Goal: Check status: Check status

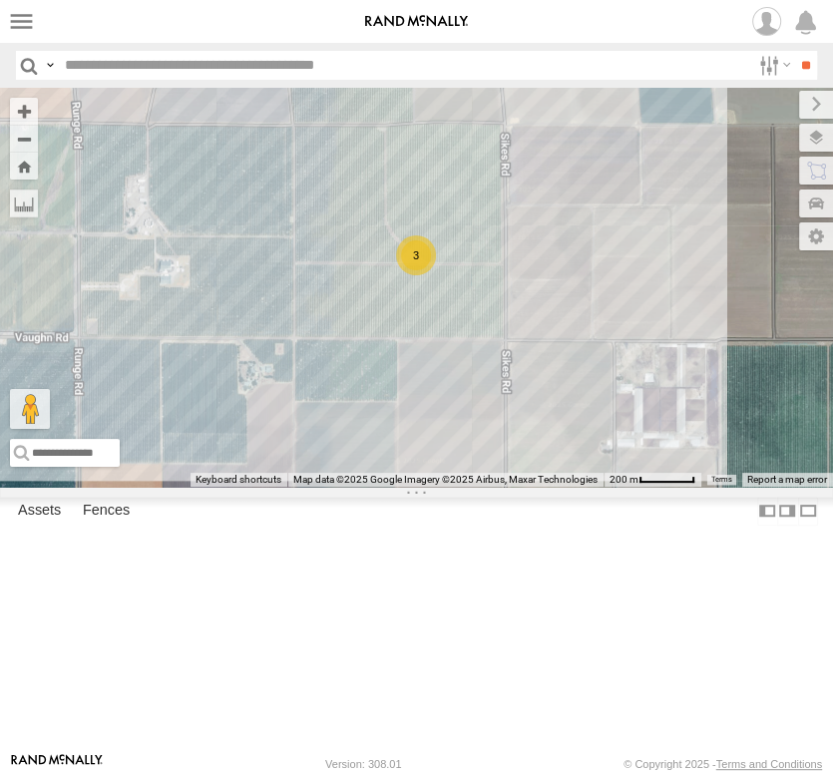
drag, startPoint x: 263, startPoint y: 584, endPoint x: 398, endPoint y: 448, distance: 191.1
click at [395, 448] on div "3" at bounding box center [416, 287] width 833 height 399
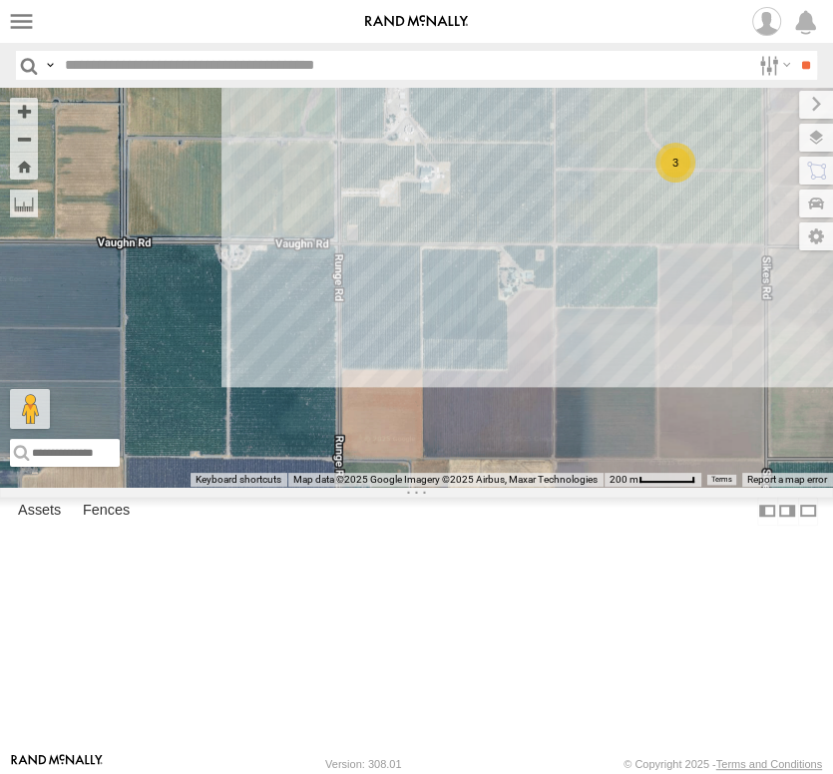
drag, startPoint x: 271, startPoint y: 518, endPoint x: 477, endPoint y: 473, distance: 210.3
click at [477, 473] on div "3" at bounding box center [416, 287] width 833 height 399
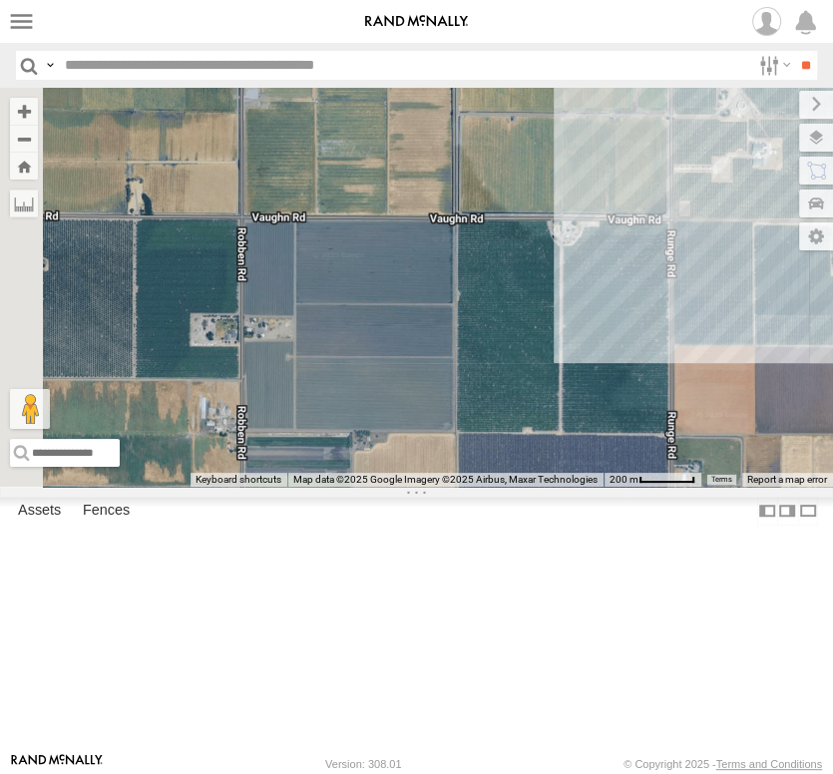
drag, startPoint x: 413, startPoint y: 537, endPoint x: 421, endPoint y: 524, distance: 15.2
click at [443, 487] on div "3" at bounding box center [416, 287] width 833 height 399
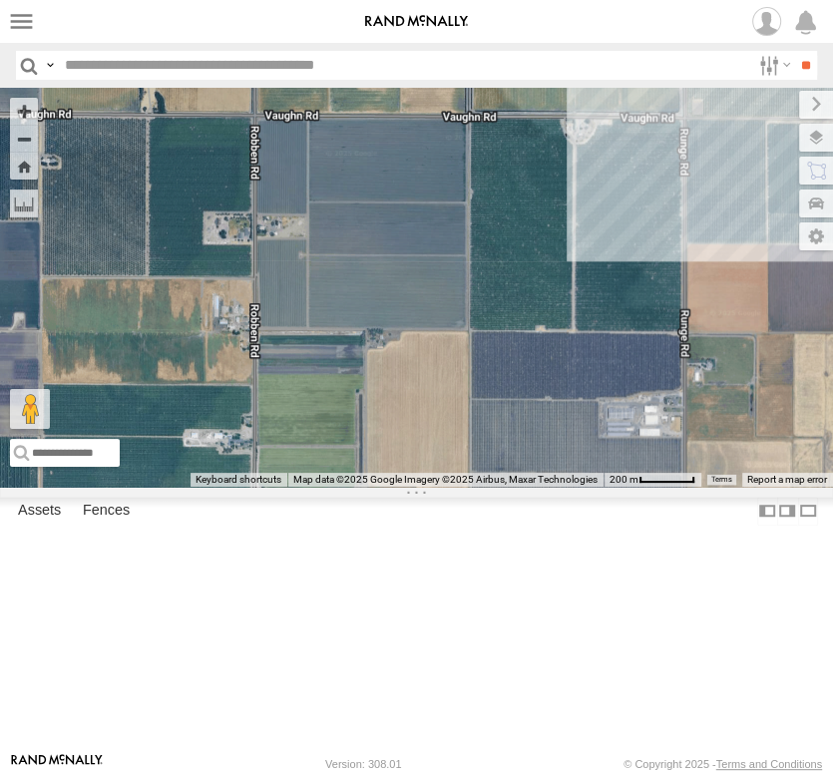
drag, startPoint x: 404, startPoint y: 394, endPoint x: 417, endPoint y: 344, distance: 51.5
click at [417, 345] on div "3" at bounding box center [416, 287] width 833 height 399
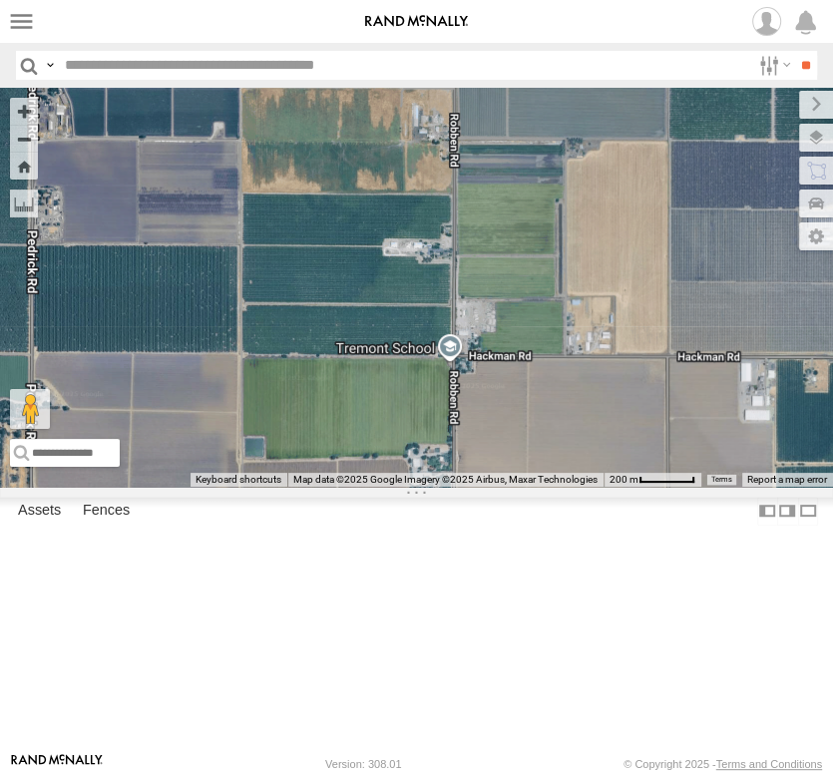
drag, startPoint x: 310, startPoint y: 450, endPoint x: 399, endPoint y: 399, distance: 102.3
click at [399, 399] on div "3" at bounding box center [416, 287] width 833 height 399
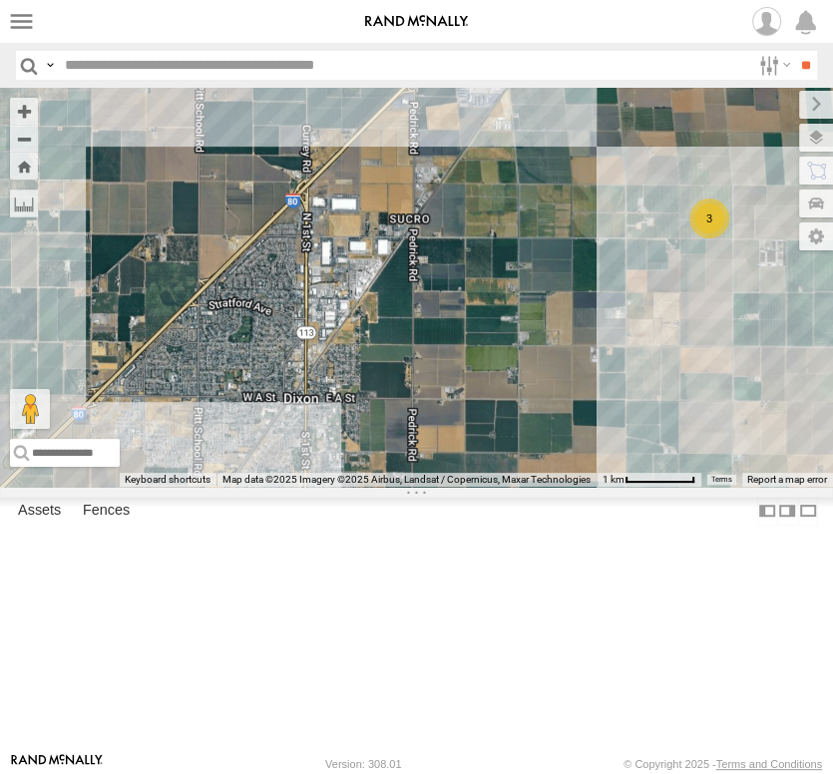
drag, startPoint x: 199, startPoint y: 356, endPoint x: 460, endPoint y: 373, distance: 260.9
click at [460, 373] on div "5 AL2123 AL2347 2 3 AL2229 AL2391 AL2267" at bounding box center [416, 287] width 833 height 399
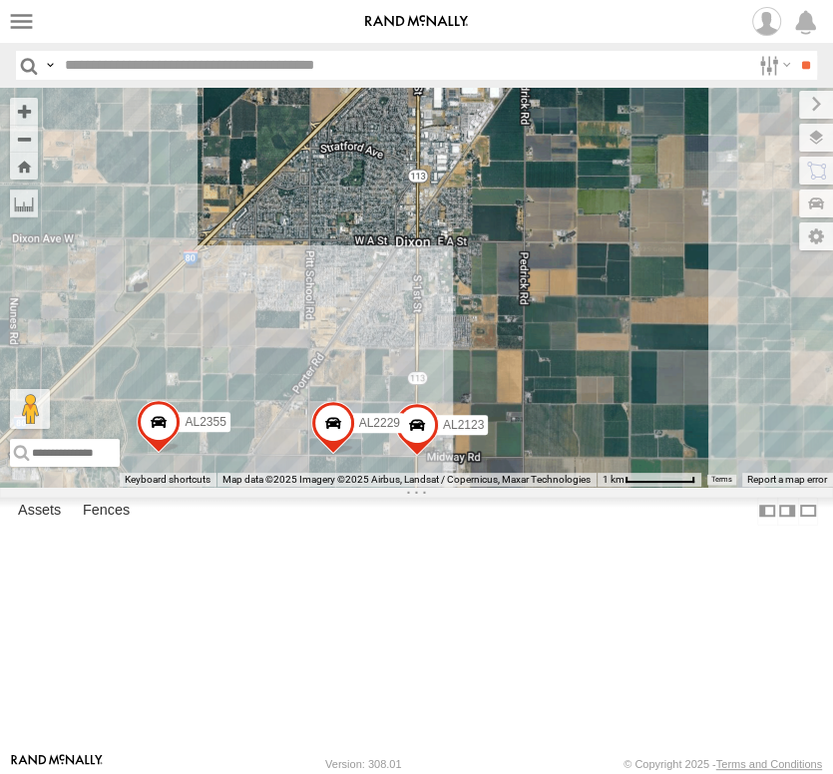
drag, startPoint x: 250, startPoint y: 485, endPoint x: 355, endPoint y: 362, distance: 161.3
click at [355, 362] on div "5 AL2123 AL2347 2 3 AL2229 AL2391 AL2267 AL2355" at bounding box center [416, 287] width 833 height 399
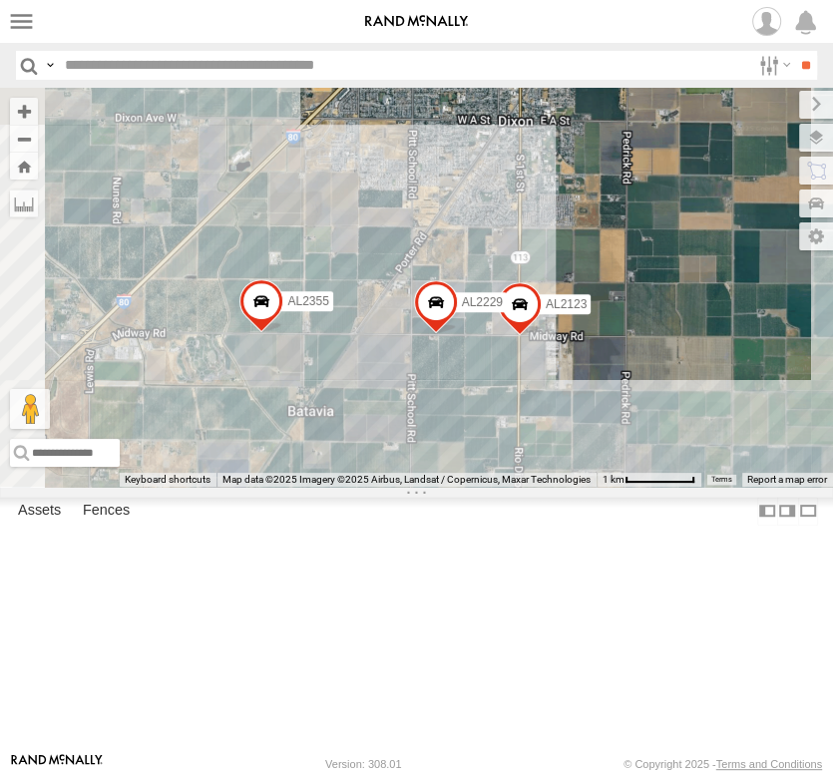
drag, startPoint x: 287, startPoint y: 401, endPoint x: 394, endPoint y: 302, distance: 145.4
click at [389, 308] on div "5 AL2123 AL2347 2 3 AL2229 AL2391 AL2267 AL2355" at bounding box center [416, 287] width 833 height 399
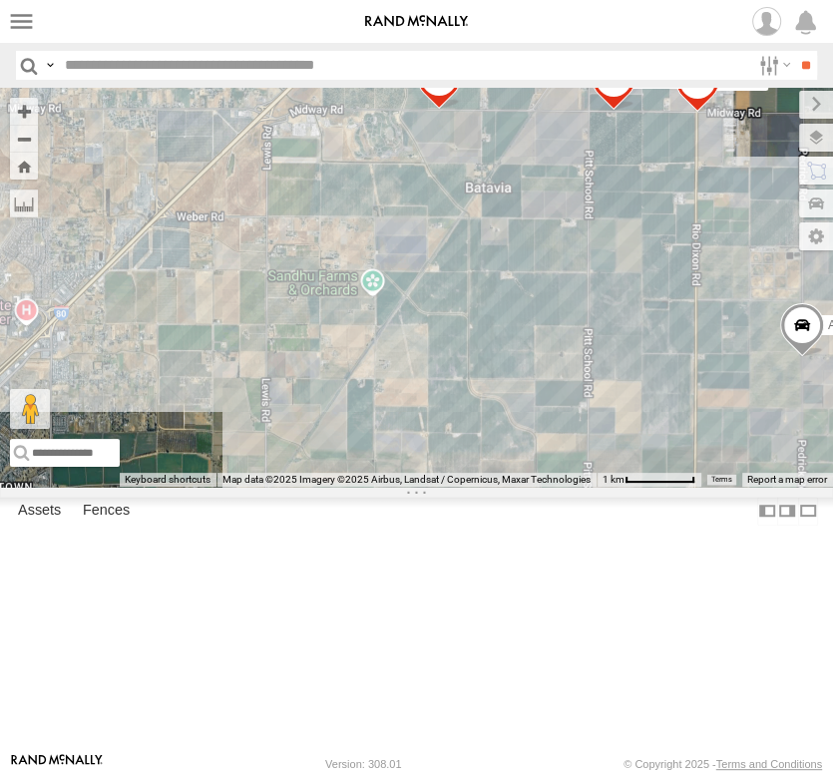
drag, startPoint x: 275, startPoint y: 364, endPoint x: 280, endPoint y: 293, distance: 71.0
click at [313, 284] on div "5 AL2123 AL2347 2 3 AL2229 AL2391 AL2267 AL2355 AL2381" at bounding box center [416, 287] width 833 height 399
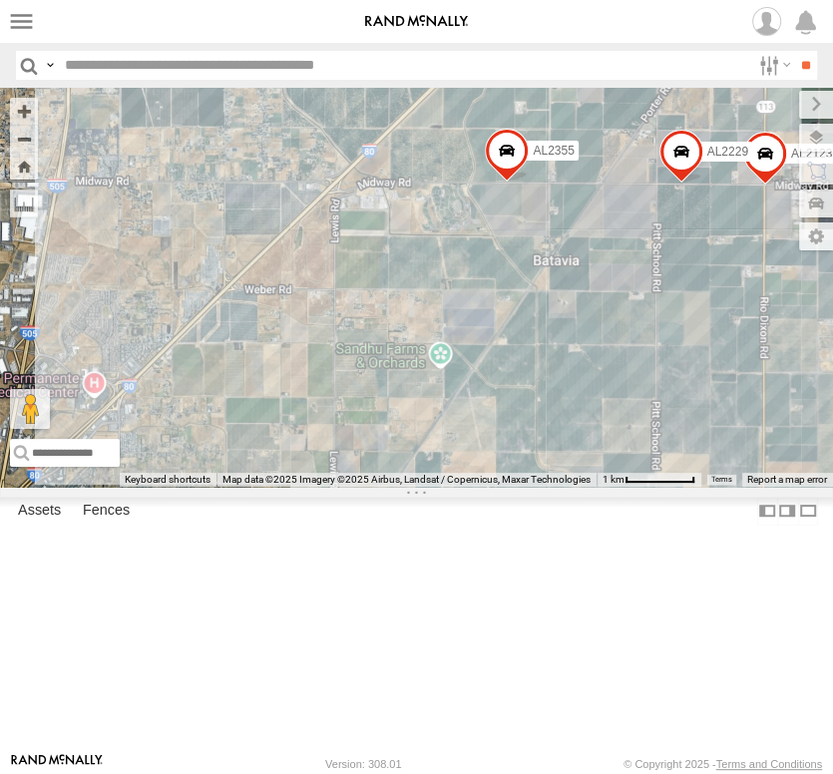
drag, startPoint x: 218, startPoint y: 366, endPoint x: 268, endPoint y: 482, distance: 126.0
click at [268, 482] on div "5 AL2123 AL2347 2 3 AL2229 AL2391 AL2267 AL2355 AL2381 13" at bounding box center [416, 287] width 833 height 399
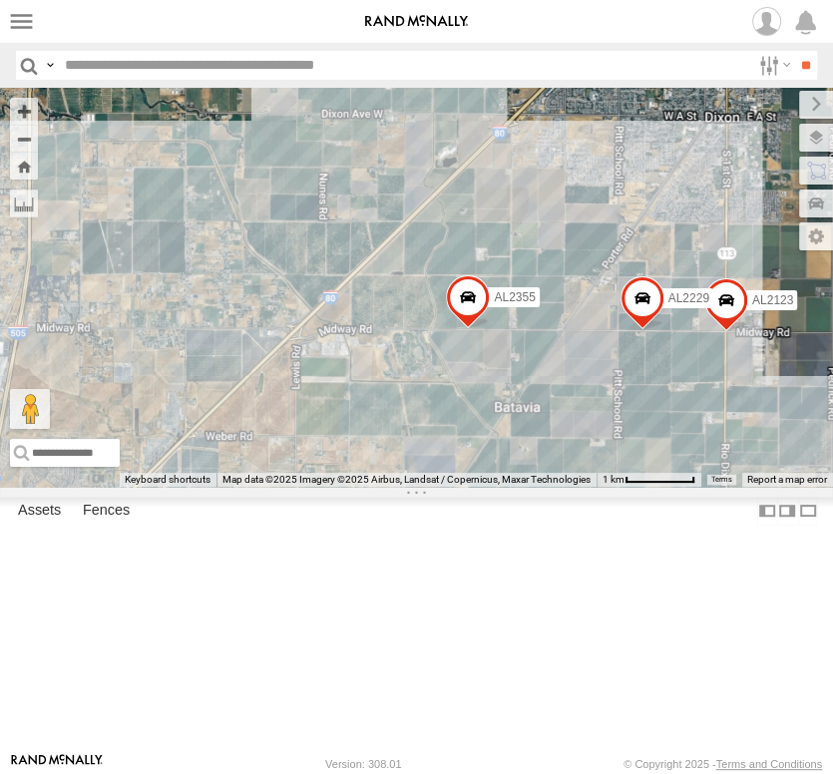
drag, startPoint x: 399, startPoint y: 400, endPoint x: 356, endPoint y: 554, distance: 159.5
click at [358, 487] on div "5 AL2123 AL2347 2 3 AL2229 AL2391 AL2267 AL2355 AL2381 13" at bounding box center [416, 287] width 833 height 399
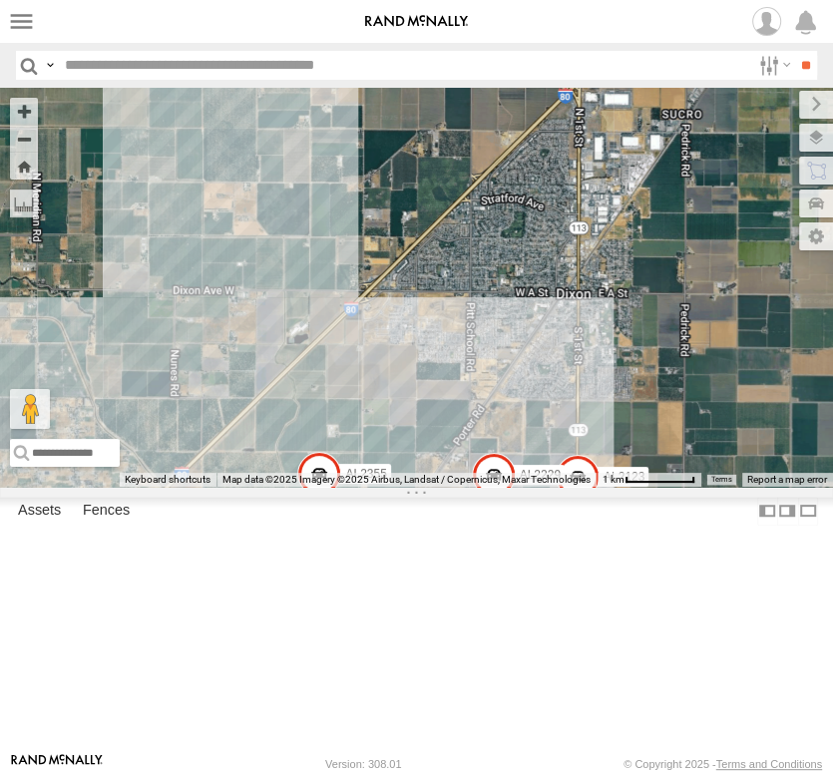
drag, startPoint x: 320, startPoint y: 431, endPoint x: 147, endPoint y: 618, distance: 255.5
click at [149, 487] on div "5 AL2123 AL2347 2 3 AL2229 AL2391 AL2267 AL2355 AL2381 13" at bounding box center [416, 287] width 833 height 399
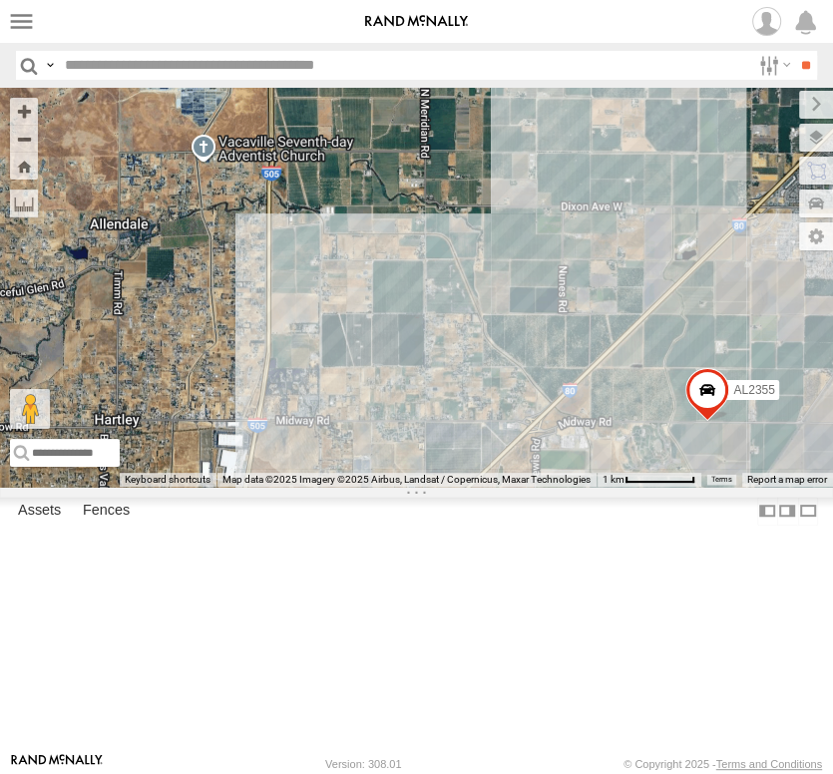
drag, startPoint x: 181, startPoint y: 516, endPoint x: 595, endPoint y: 431, distance: 423.5
click at [595, 431] on div "← Move left → Move right ↑ Move up ↓ Move down + Zoom in - Zoom out Home Jump l…" at bounding box center [416, 287] width 833 height 399
drag, startPoint x: 317, startPoint y: 511, endPoint x: 267, endPoint y: 404, distance: 117.8
click at [268, 405] on div "5 AL2123 AL2347 2 3 AL2229 AL2391 AL2267 AL2355 AL2381 13" at bounding box center [416, 287] width 833 height 399
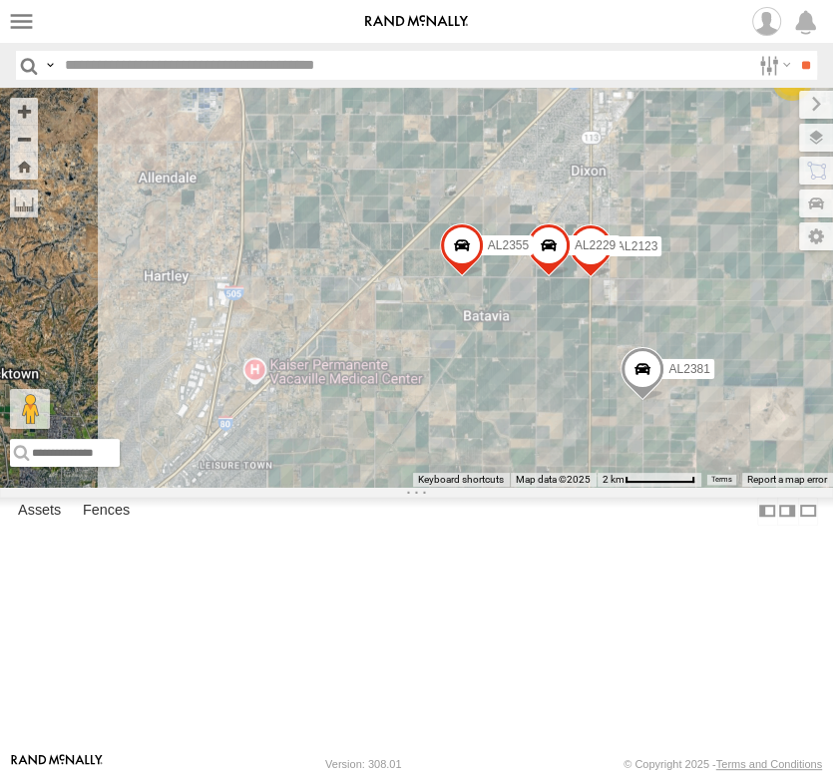
drag, startPoint x: 287, startPoint y: 546, endPoint x: 165, endPoint y: 384, distance: 202.9
click at [167, 394] on div "AL2123 AL2229 AL2355 17 5 2 2 3 AL2381" at bounding box center [416, 287] width 833 height 399
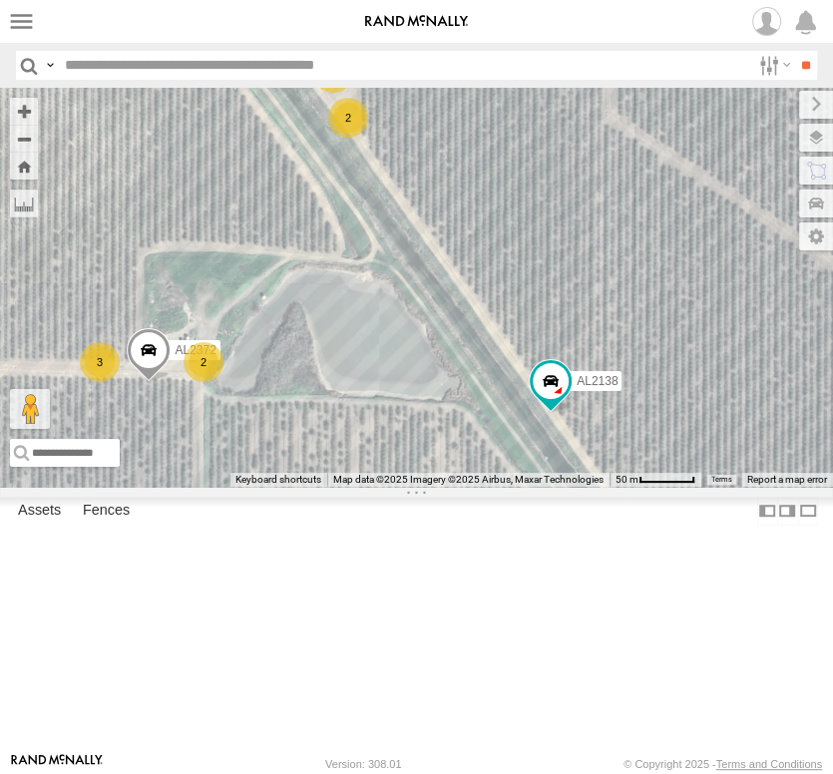
drag, startPoint x: 320, startPoint y: 416, endPoint x: 207, endPoint y: 444, distance: 116.1
click at [207, 444] on div "AL2123 AL2229 AL2355 AL2381 AL2391 AL2332 AL2138 AL2325 3 2 AL2379 2 2 3 AL2372" at bounding box center [416, 287] width 833 height 399
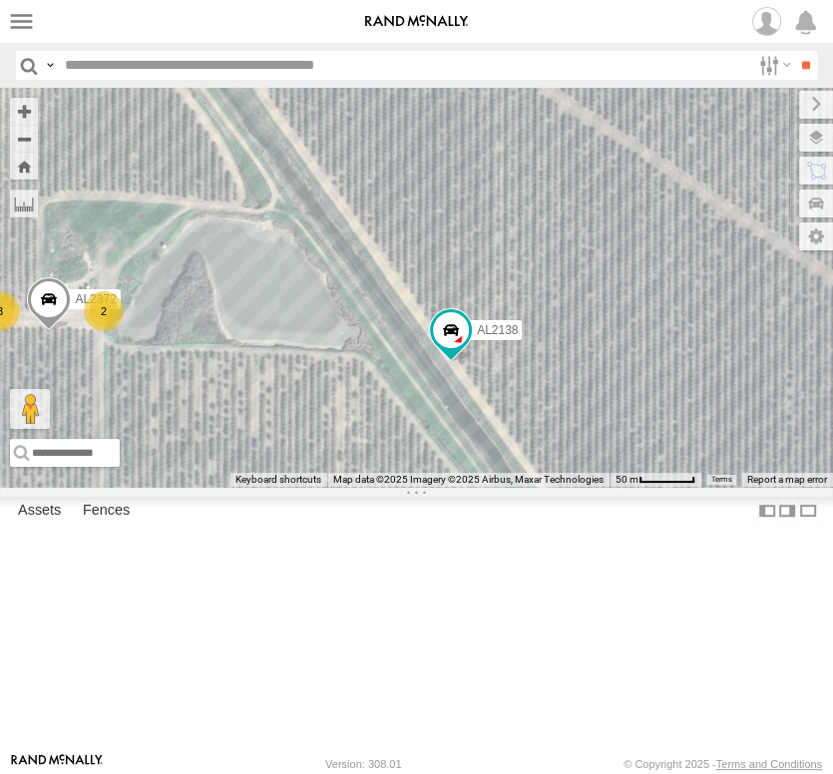
drag, startPoint x: 305, startPoint y: 506, endPoint x: 243, endPoint y: 362, distance: 156.4
click at [243, 362] on div "AL2123 AL2229 AL2355 AL2381 AL2391 AL2332 AL2138 AL2325 3 2 AL2379 2 2 3 AL2372" at bounding box center [416, 287] width 833 height 399
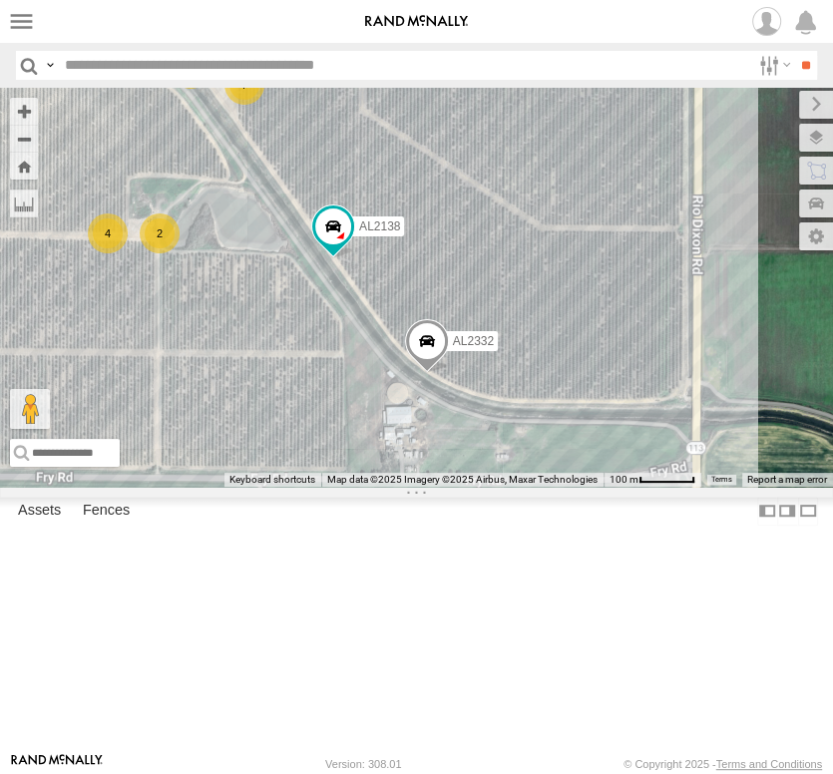
click at [432, 373] on span at bounding box center [426, 346] width 44 height 54
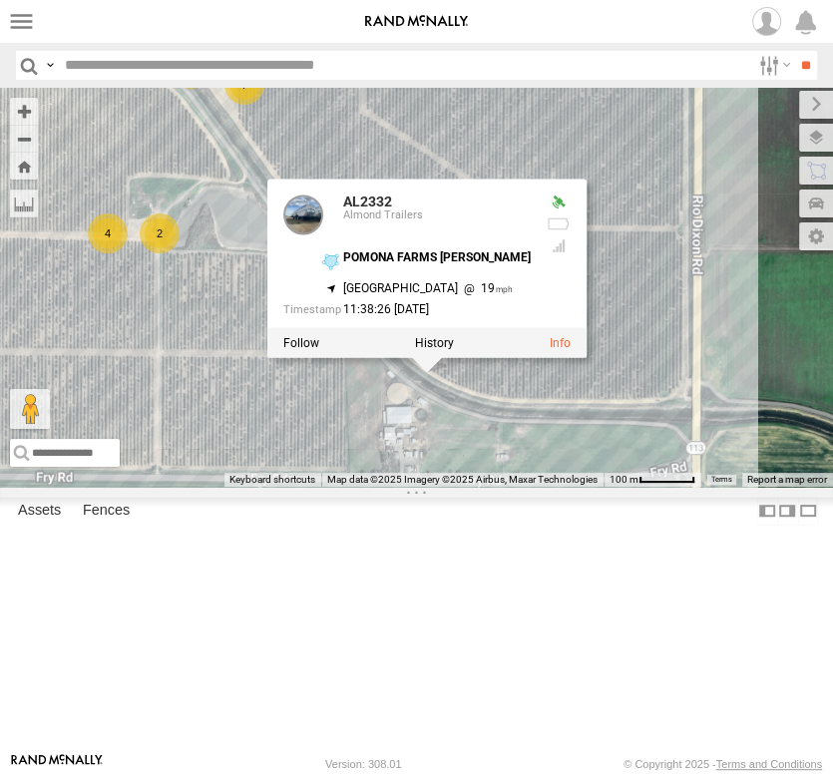
click at [200, 394] on div "AL2123 AL2229 AL2355 AL2381 AL2391 AL2332 AL2138 2 7 2 4 AL2332 [GEOGRAPHIC_DAT…" at bounding box center [416, 287] width 833 height 399
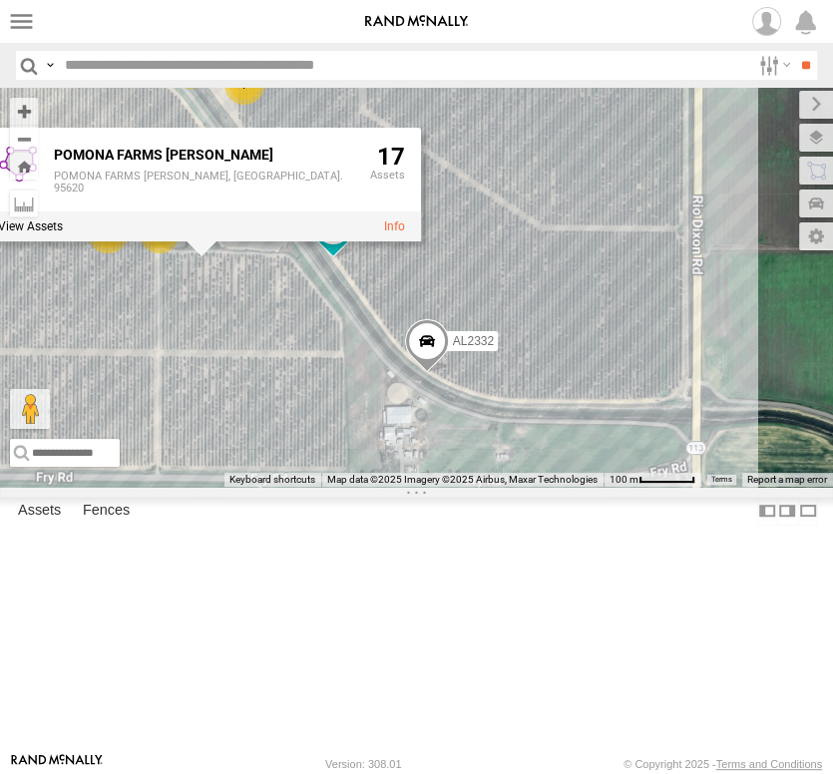
click at [265, 414] on div "AL2123 AL2229 AL2355 AL2381 AL2391 AL2332 AL2138 2 7 2 4 POMONA FARMS [PERSON_N…" at bounding box center [416, 287] width 833 height 399
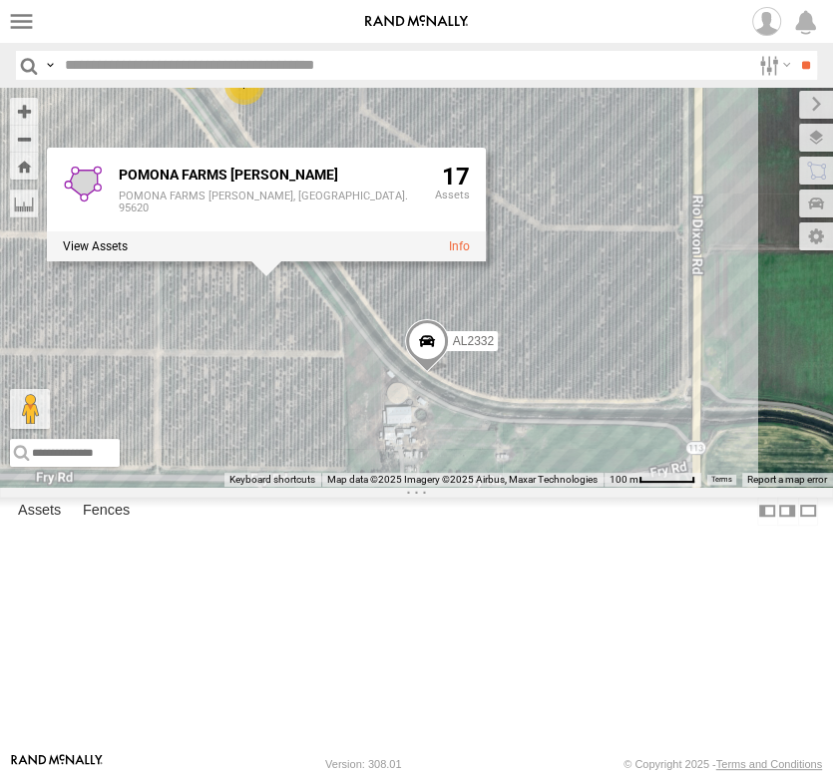
click at [339, 215] on div "AL2123 AL2229 AL2355 AL2381 AL2391 AL2332 AL2138 2 7 2 4 POMONA FARMS [PERSON_N…" at bounding box center [416, 287] width 833 height 399
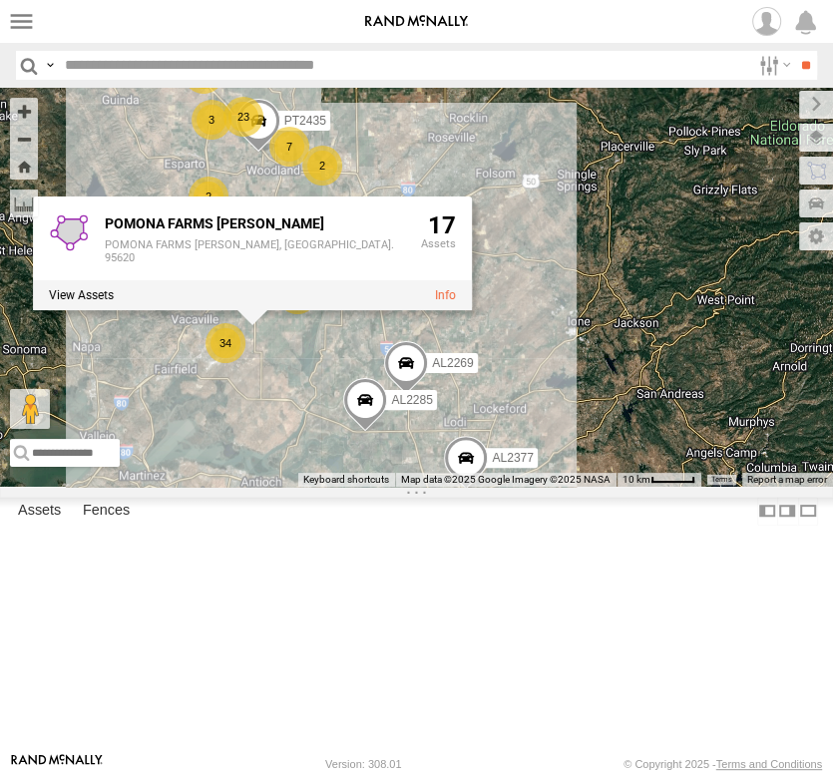
drag, startPoint x: 303, startPoint y: 592, endPoint x: 289, endPoint y: 511, distance: 83.0
click at [290, 487] on div "AL2269 PT2435 AL2285 4 6 5 2 4 34 6 10 3 4 3 23 2 3 5 7 3 AL2293 AL2377 2 [GEOG…" at bounding box center [416, 287] width 833 height 399
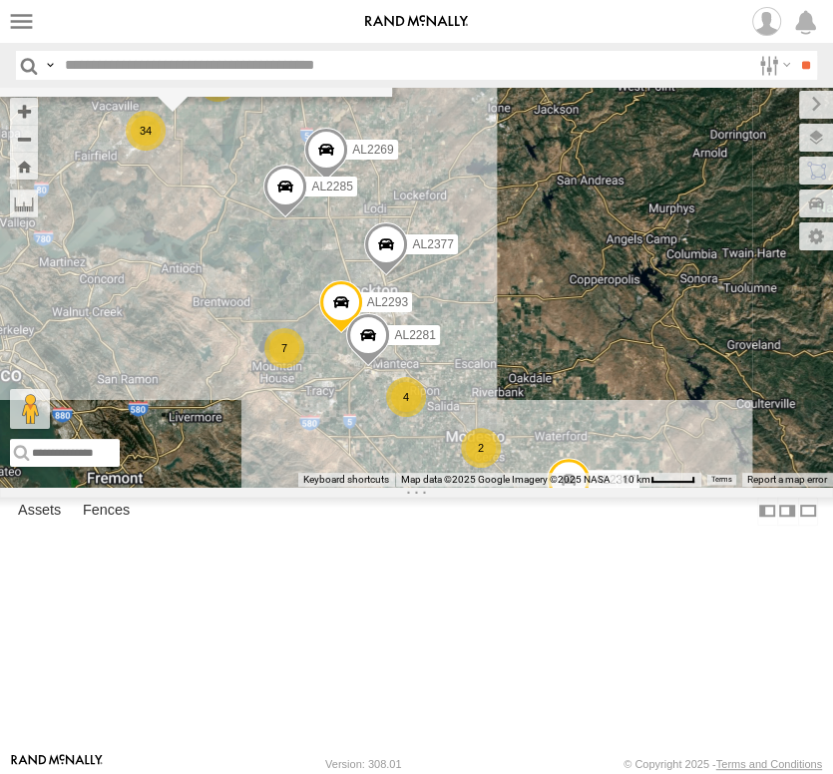
drag, startPoint x: 348, startPoint y: 637, endPoint x: 255, endPoint y: 499, distance: 166.8
click at [256, 487] on div "AL2377 AL2367 5 2 34 7 10 4 3 4 2 2 2 7 AL2293 AL2281 2 AL2269 PT2435 2 AL2285 …" at bounding box center [416, 287] width 833 height 399
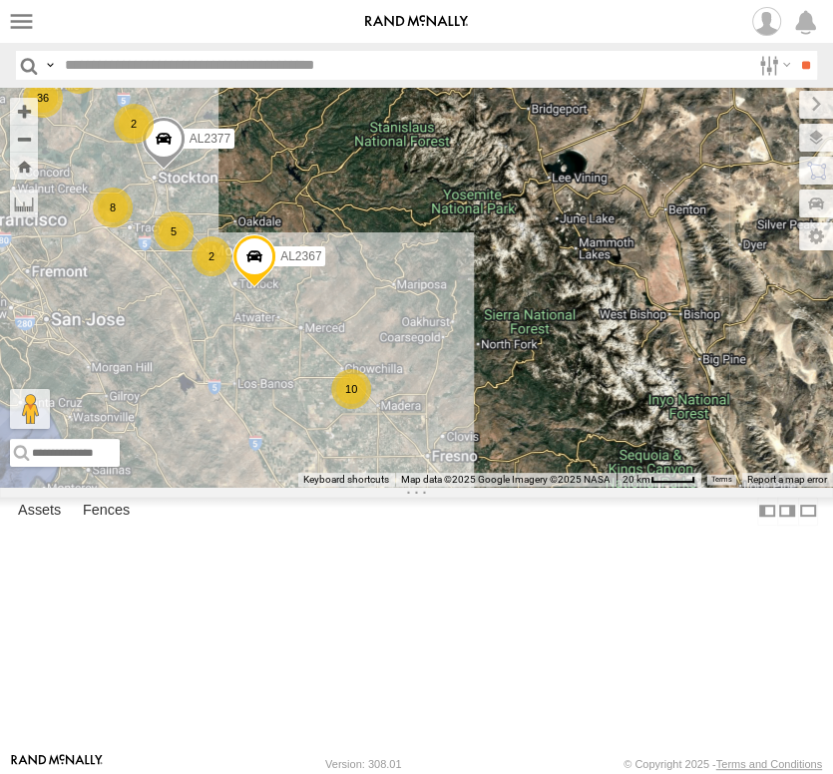
drag, startPoint x: 403, startPoint y: 578, endPoint x: 230, endPoint y: 516, distance: 183.3
click at [230, 487] on div "AL2377 AL2367 9 12 8 4 14 36 8 10 2 13 5 2 24 10 2 POMONA FARMS [PERSON_NAME][G…" at bounding box center [416, 287] width 833 height 399
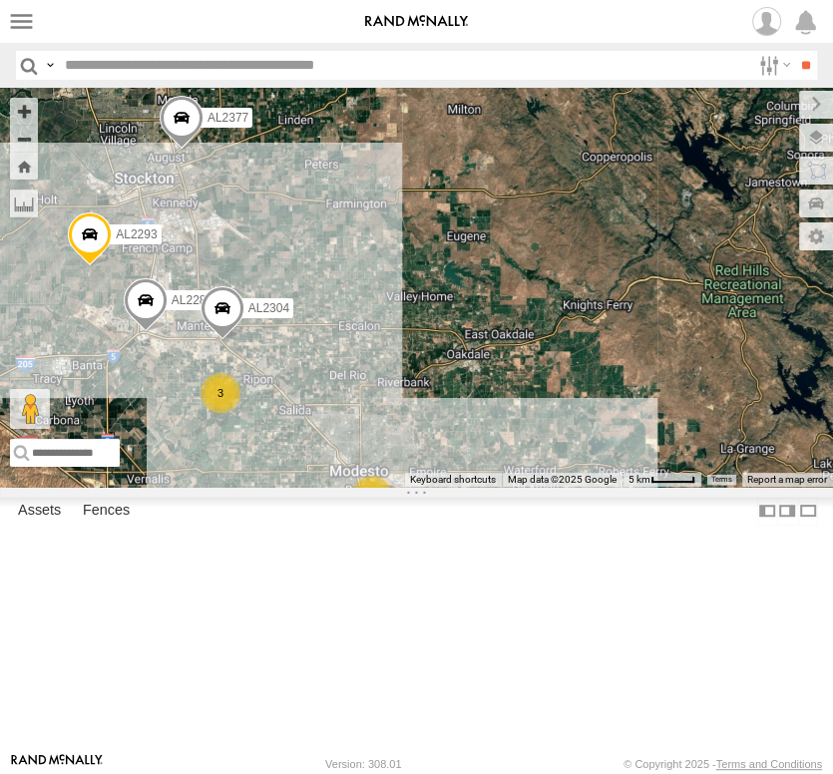
drag, startPoint x: 253, startPoint y: 530, endPoint x: 450, endPoint y: 743, distance: 290.1
click at [450, 487] on div "AL2377 AL2367 FRONTLOADER JD344H AL2293 AL2281 AL2269 3 2 AL2304 POMONA FARMS […" at bounding box center [416, 287] width 833 height 399
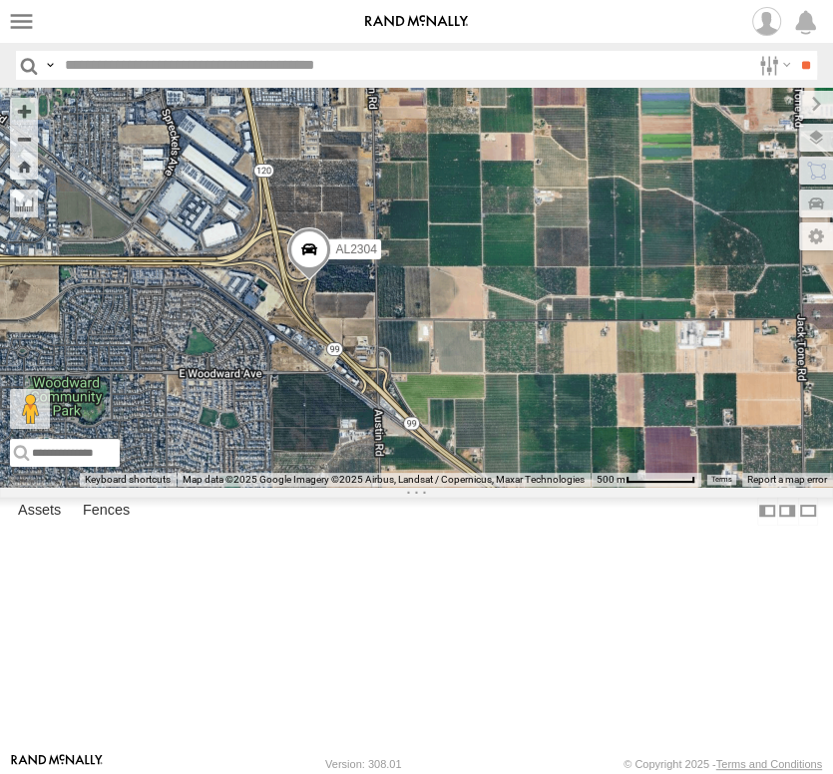
drag, startPoint x: 120, startPoint y: 485, endPoint x: 399, endPoint y: 524, distance: 282.0
click at [441, 487] on div "AL2377 AL2367 FRONTLOADER JD344H AL2293 AL2281 AL2269 AL2304 AL2368 POMONA FARM…" at bounding box center [416, 287] width 833 height 399
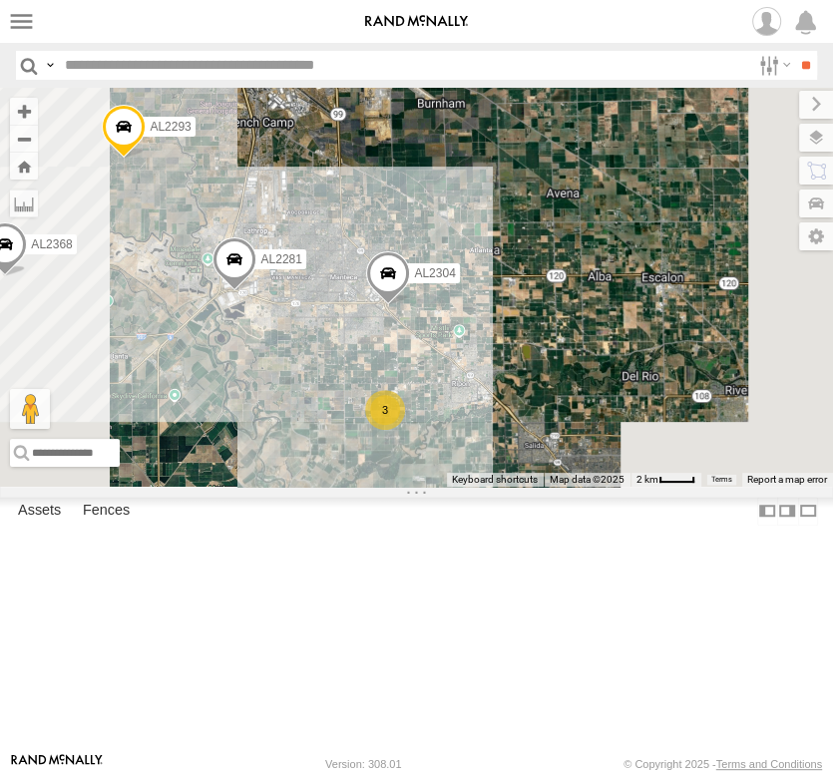
drag, startPoint x: 305, startPoint y: 574, endPoint x: 279, endPoint y: 440, distance: 136.2
click at [279, 440] on div "AL2377 AL2367 FRONTLOADER JD344H AL2293 AL2281 AL2269 AL2304 AL2368 3 POMONA FA…" at bounding box center [416, 287] width 833 height 399
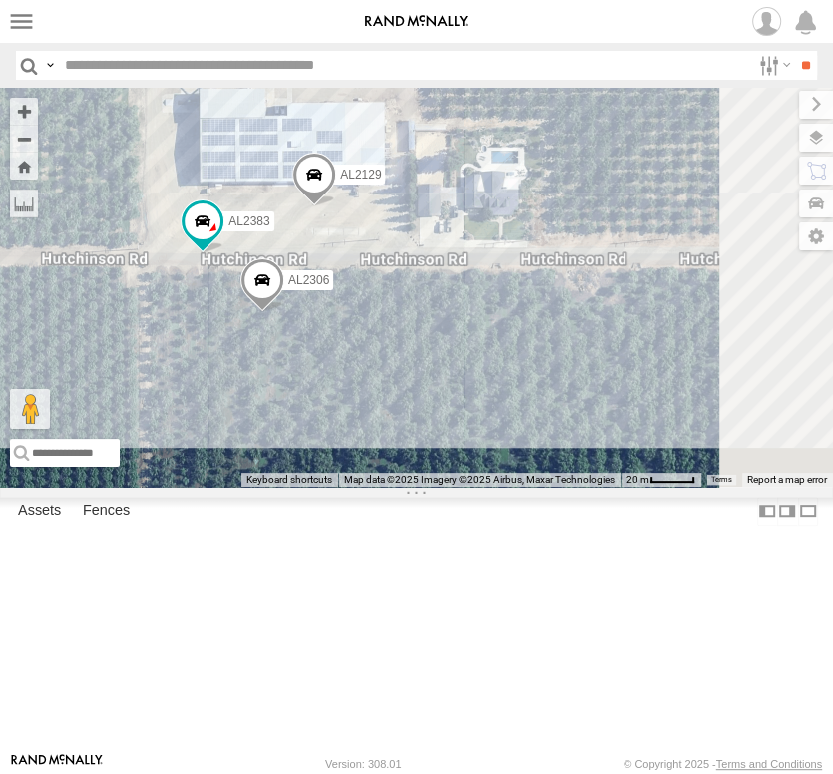
drag, startPoint x: 311, startPoint y: 442, endPoint x: 124, endPoint y: 425, distance: 188.3
click at [124, 425] on div "AL2377 AL2367 FRONTLOADER JD344H AL2293 AL2281 AL2269 AL2304 AL2368 AL2129 AL23…" at bounding box center [416, 287] width 833 height 399
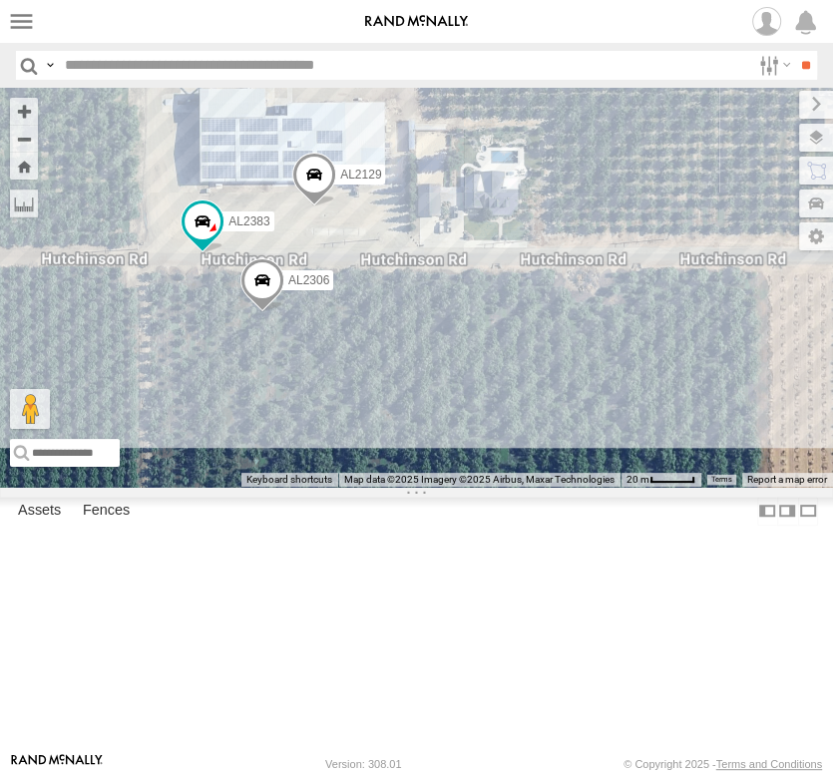
click at [252, 311] on span at bounding box center [261, 284] width 44 height 54
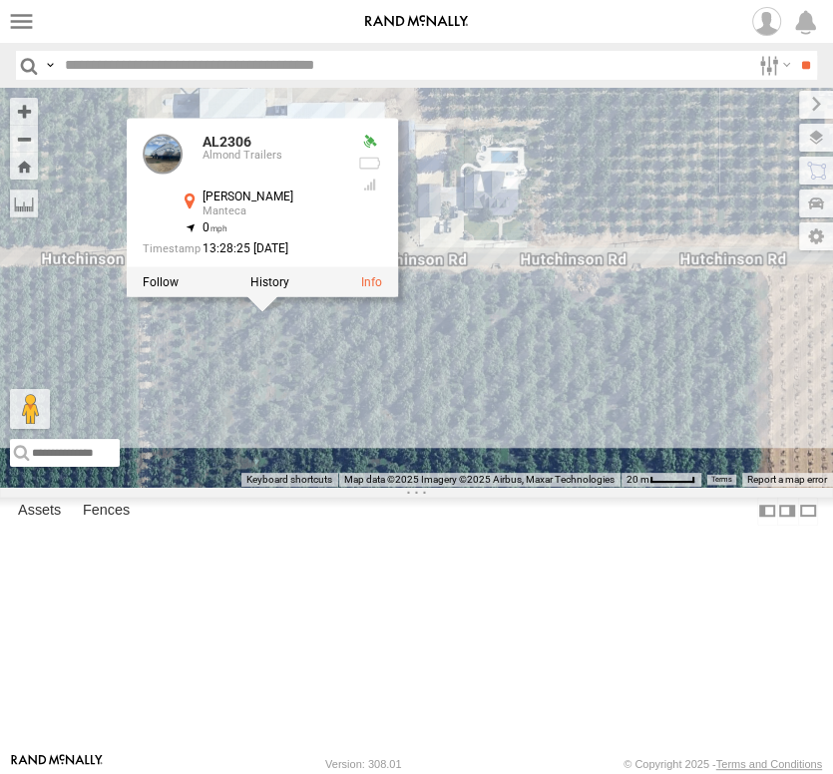
click at [0, 0] on div "Basemaps Roadmap Terrain Satellite Satellite + Roadmap" at bounding box center [0, 0] width 0 height 0
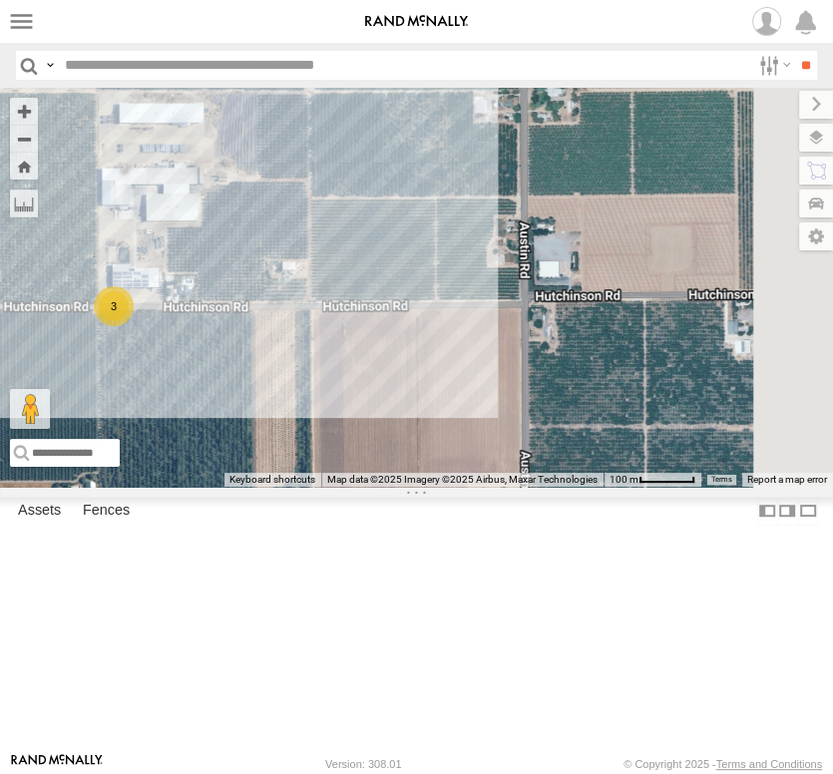
drag, startPoint x: 352, startPoint y: 368, endPoint x: 147, endPoint y: 463, distance: 226.3
click at [147, 463] on div "AL2377 AL2367 FRONTLOADER JD344H AL2293 AL2281 AL2269 AL2304 AL2368 3" at bounding box center [416, 287] width 833 height 399
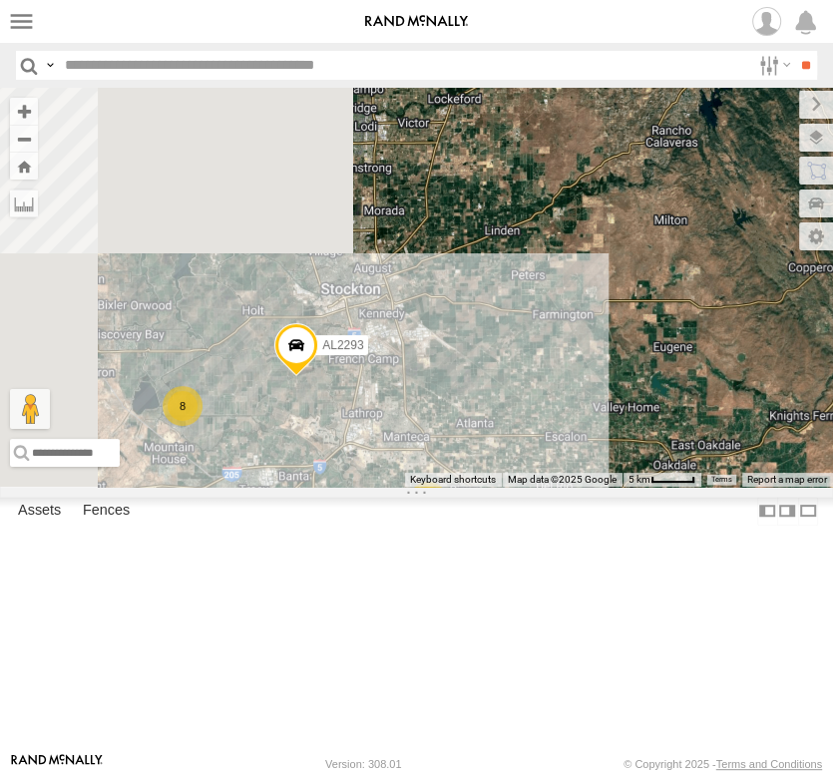
drag, startPoint x: 186, startPoint y: 227, endPoint x: 320, endPoint y: 628, distance: 423.0
click at [337, 487] on div "8 AL2367 3 2 AL2333 AL2293 AL2281" at bounding box center [416, 287] width 833 height 399
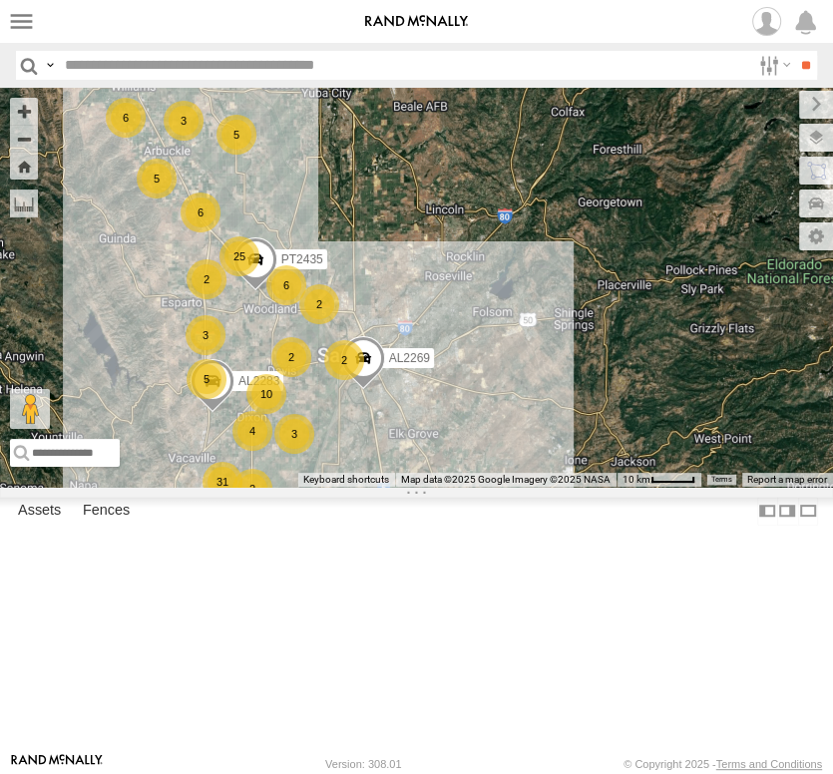
drag, startPoint x: 94, startPoint y: 245, endPoint x: 158, endPoint y: 451, distance: 215.2
click at [158, 452] on div "AL2367 AL2333 AL2293 AL2281 AL2283 AL2377 AL2269 5 6 5 2 31 8 10 5 4 3 3 25 2 2…" at bounding box center [416, 287] width 833 height 399
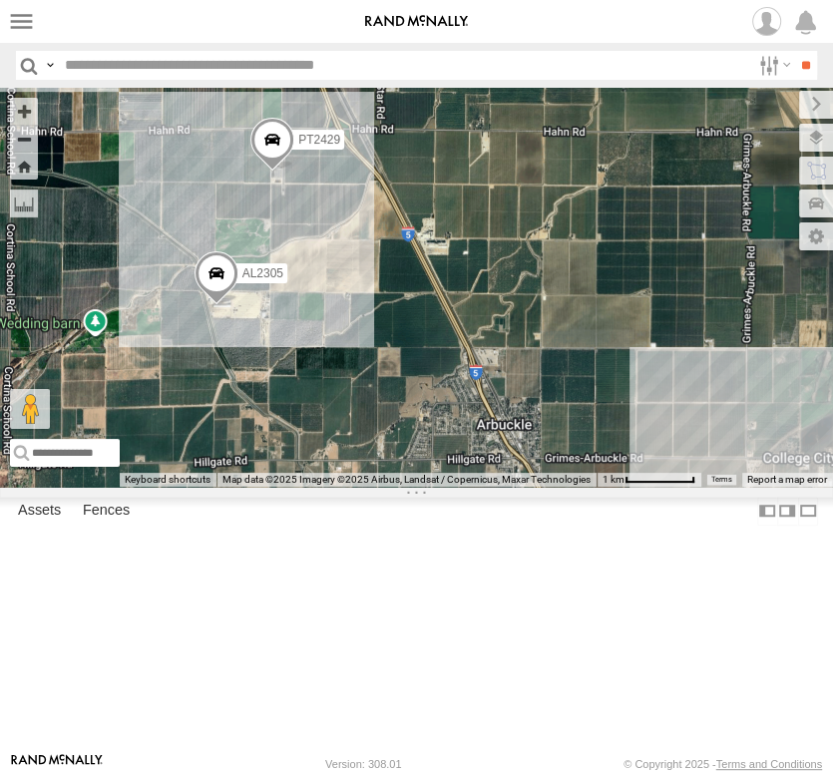
drag, startPoint x: 358, startPoint y: 266, endPoint x: 204, endPoint y: 371, distance: 185.9
click at [204, 371] on div "AL2367 AL2333 AL2293 AL2281 AL2283 AL2377 AL2269 PT2435 AL2256 AL2294 AL2375 PT…" at bounding box center [416, 287] width 833 height 399
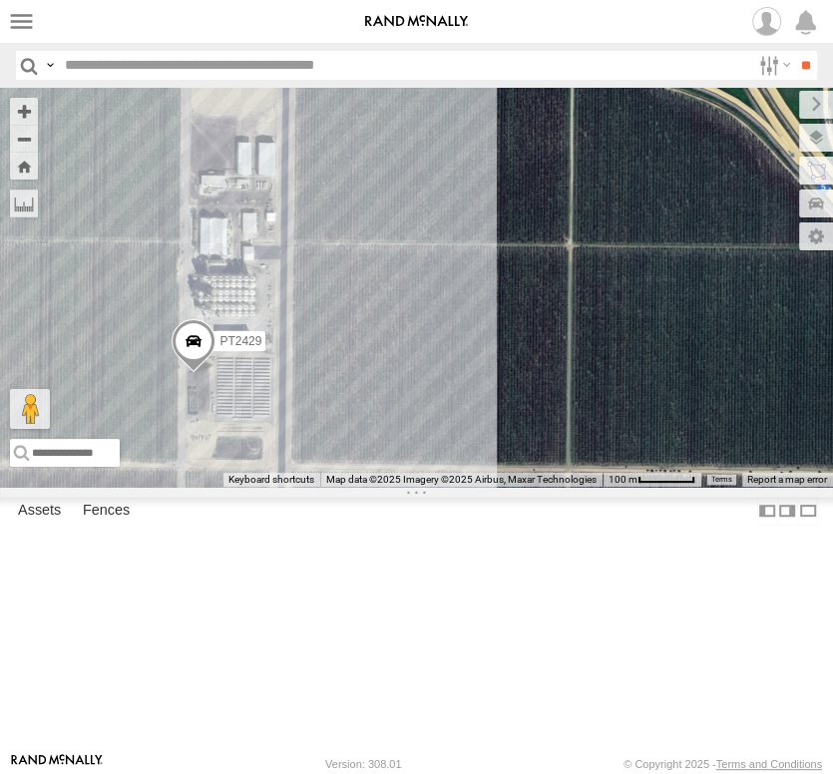
drag, startPoint x: 235, startPoint y: 297, endPoint x: 95, endPoint y: 616, distance: 348.8
click at [95, 487] on div "AL2367 AL2333 AL2293 AL2281 AL2283 AL2377 AL2269 PT2435 AL2256 AL2294 AL2375 PT…" at bounding box center [416, 287] width 833 height 399
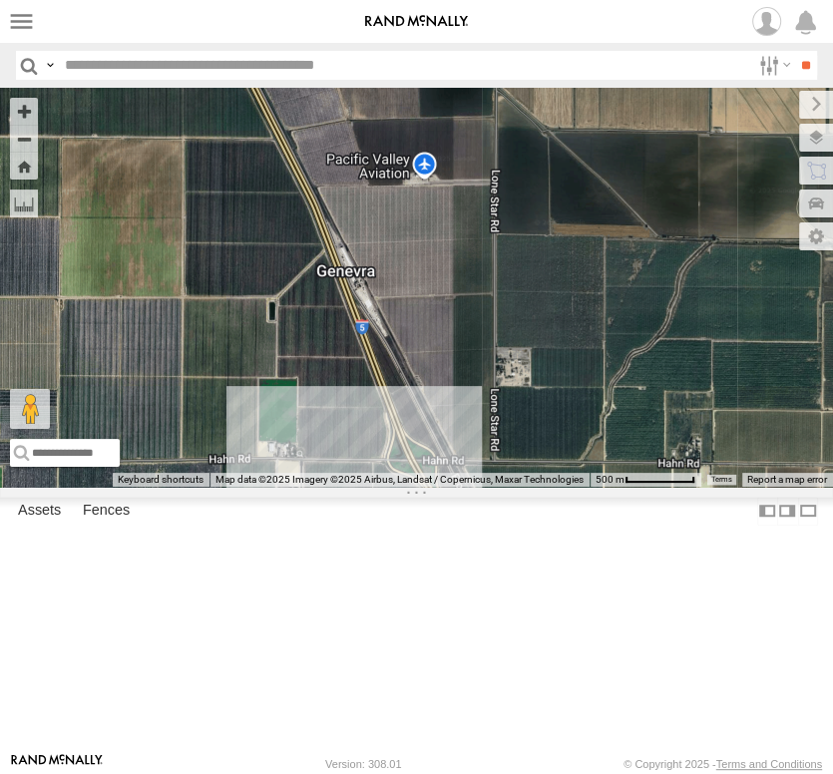
drag, startPoint x: 116, startPoint y: 415, endPoint x: 302, endPoint y: 496, distance: 203.3
click at [309, 487] on div "AL2367 AL2333 AL2293 AL2281 AL2283 AL2377 AL2269 PT2435 AL2256 AL2294 AL2375 PT…" at bounding box center [416, 287] width 833 height 399
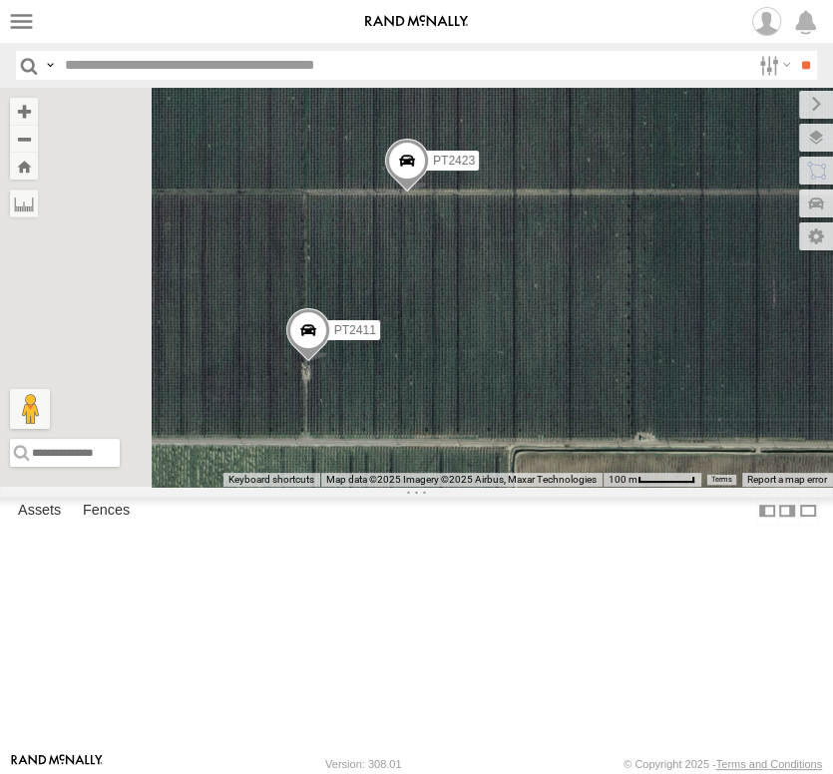
drag, startPoint x: 158, startPoint y: 369, endPoint x: 421, endPoint y: 361, distance: 263.5
click at [421, 361] on div "AL2367 AL2333 AL2293 AL2281 AL2283 AL2377 AL2269 PT2435 AL2256 AL2294 AL2375 PT…" at bounding box center [416, 287] width 833 height 399
